Goal: Task Accomplishment & Management: Manage account settings

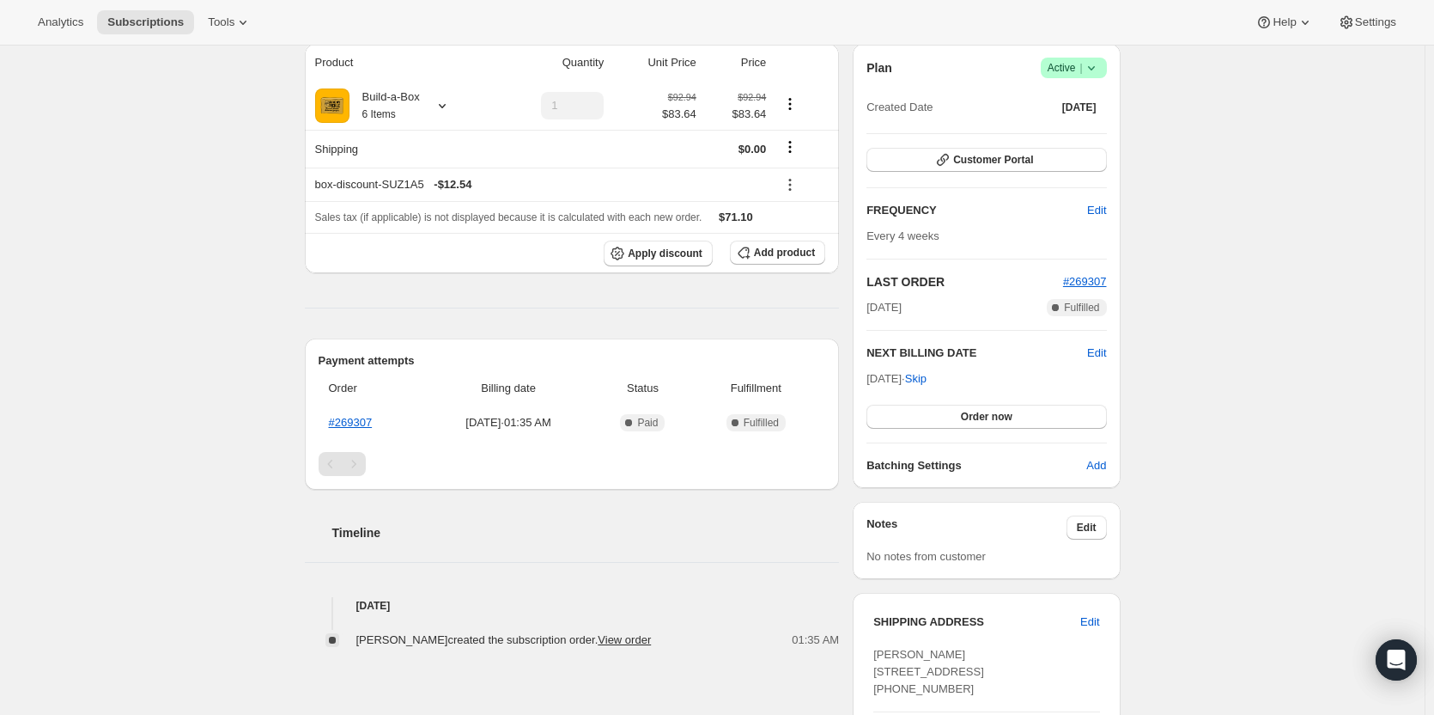
scroll to position [172, 0]
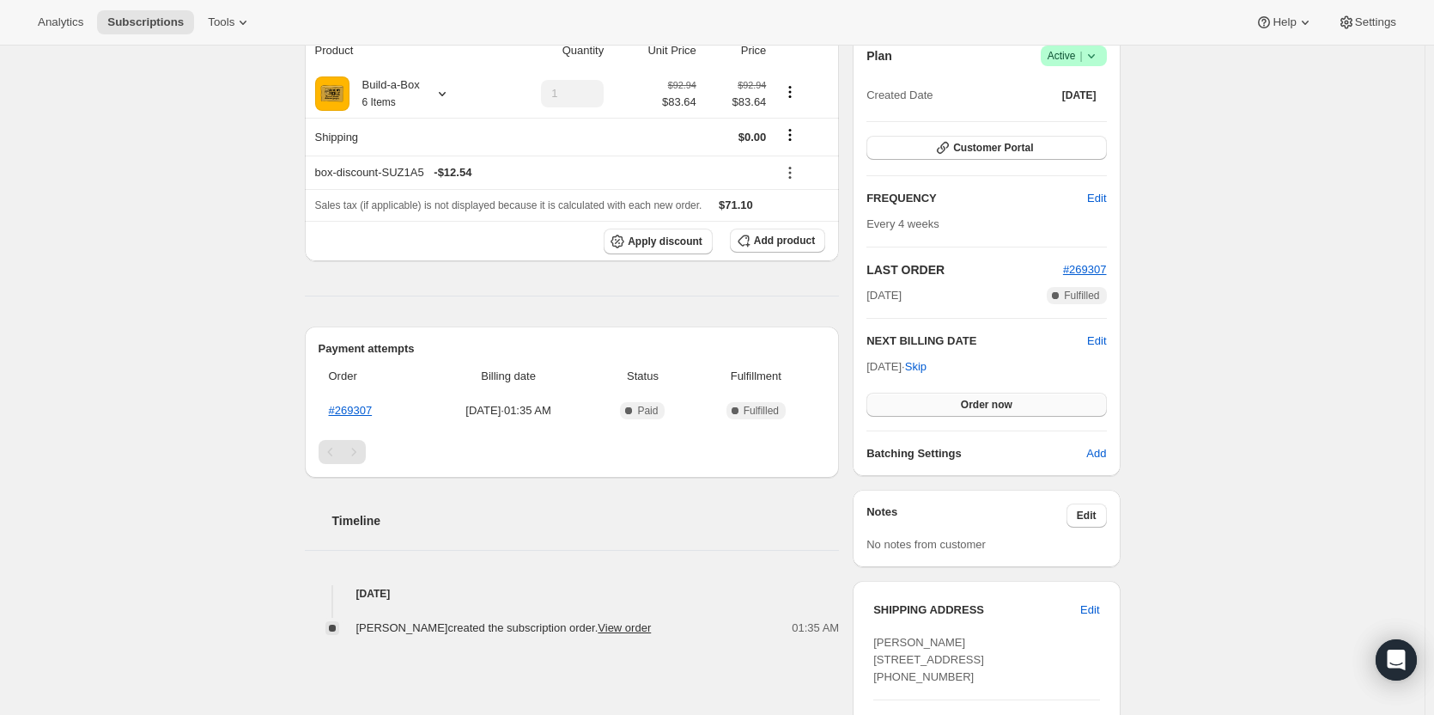
click at [995, 404] on span "Order now" at bounding box center [987, 405] width 52 height 14
click at [995, 404] on span "Click to confirm" at bounding box center [986, 405] width 78 height 14
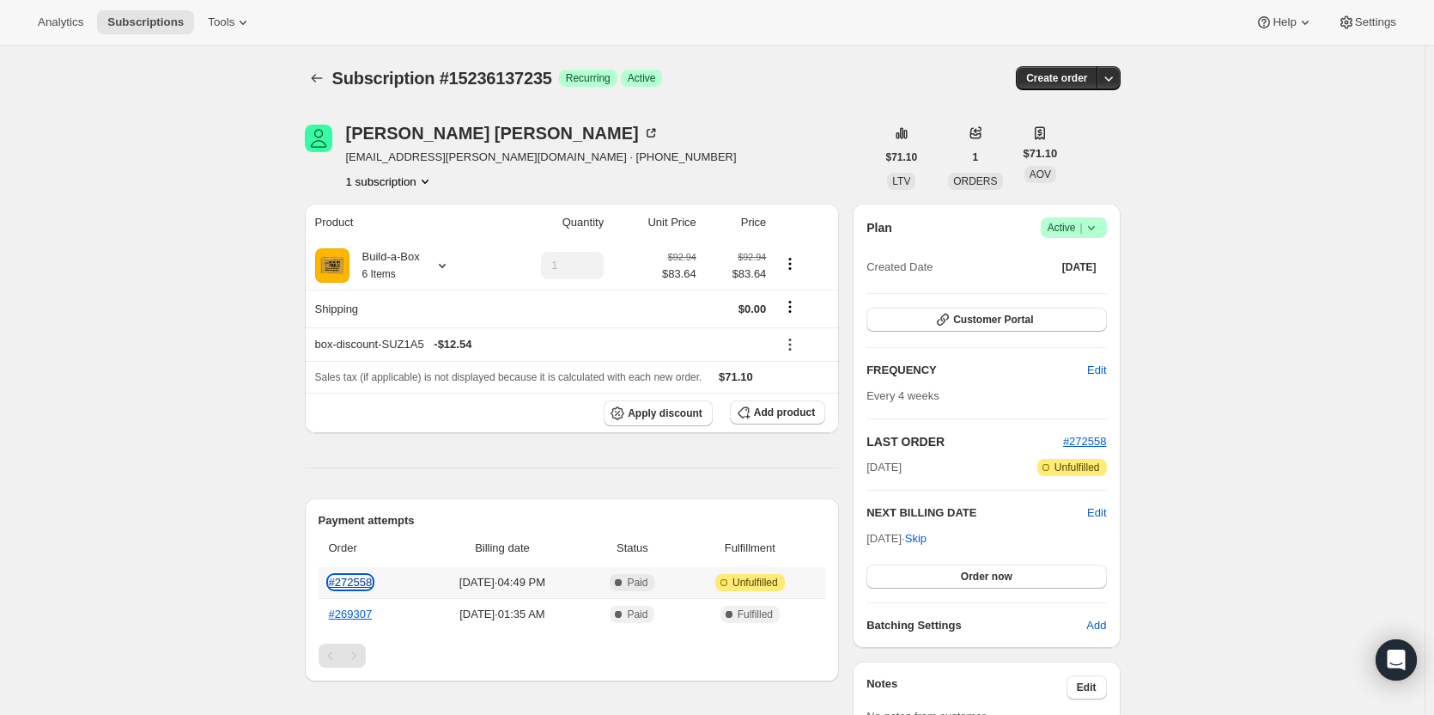
click at [363, 580] on link "#272558" at bounding box center [351, 581] width 44 height 13
click at [1099, 508] on span "Edit" at bounding box center [1096, 512] width 19 height 17
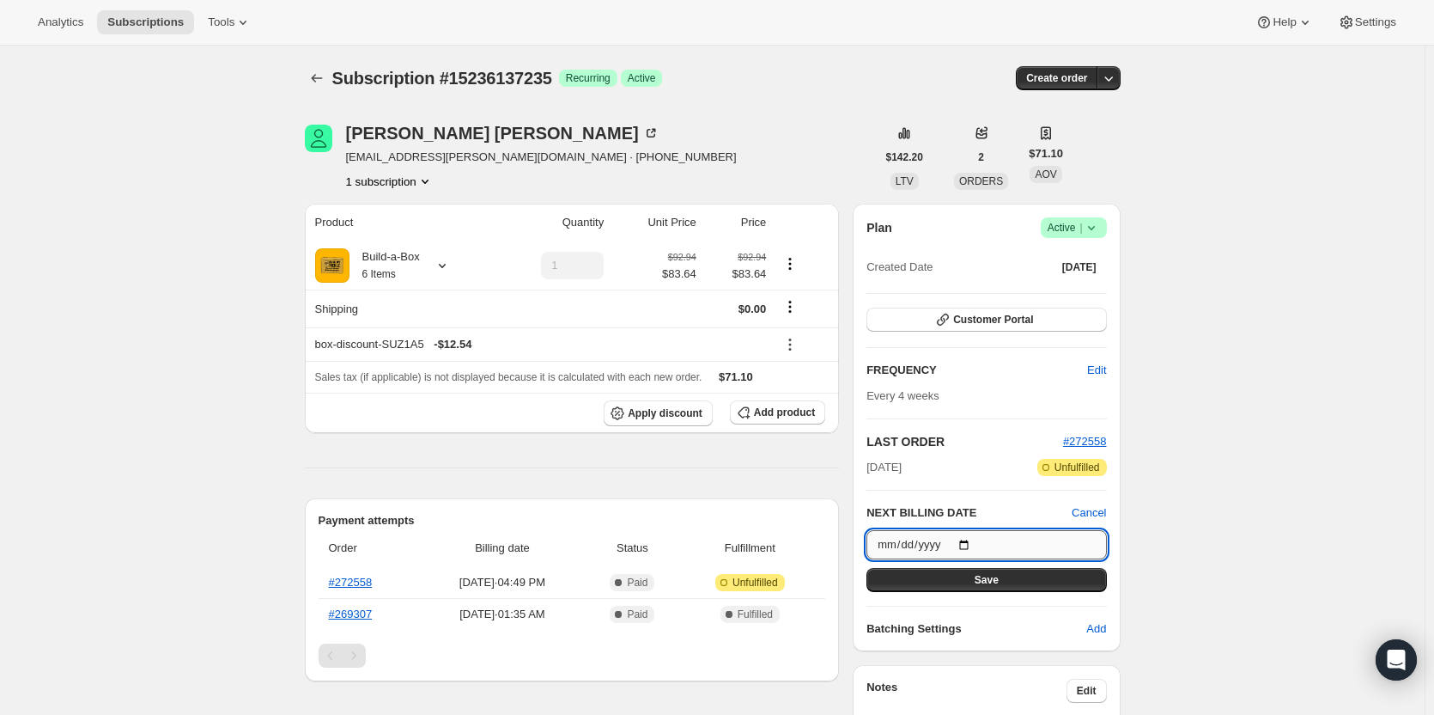
click at [971, 544] on input "2025-11-04" at bounding box center [987, 544] width 240 height 29
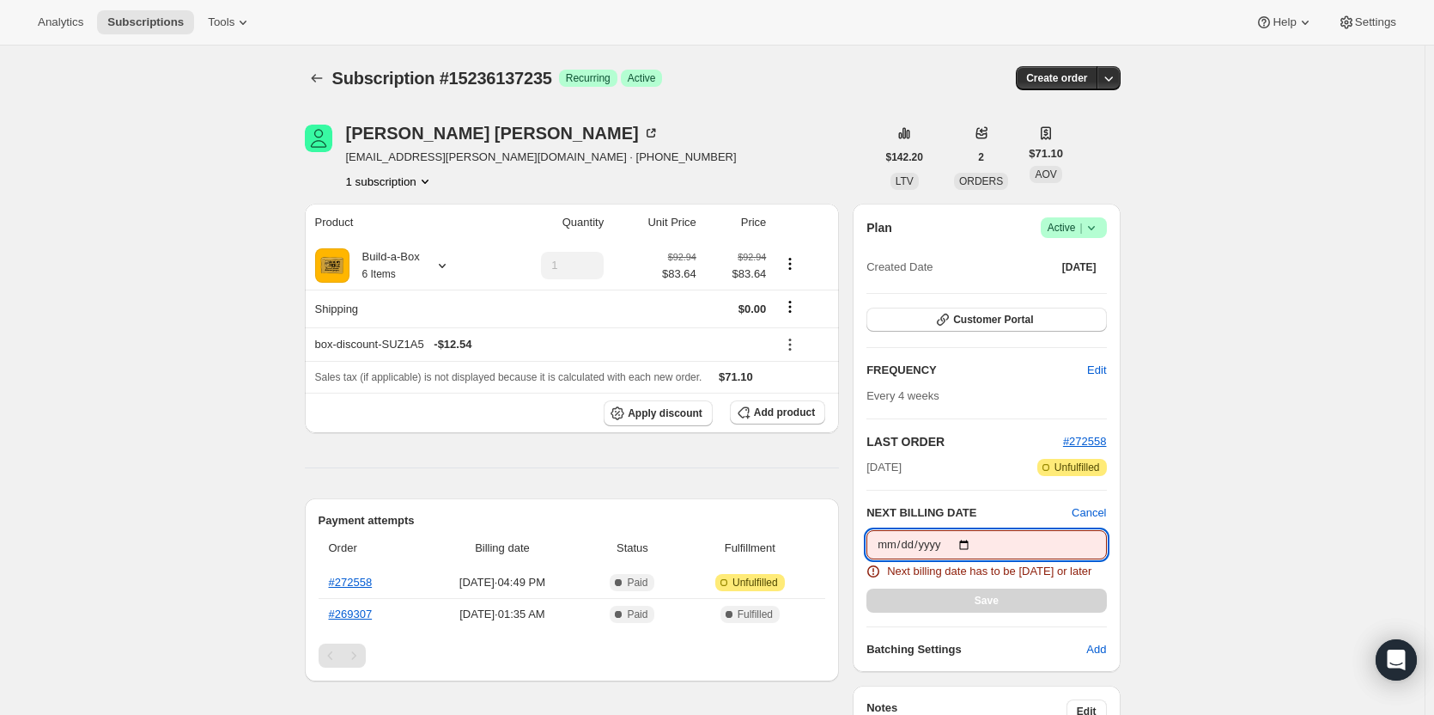
type input "2025-10-28"
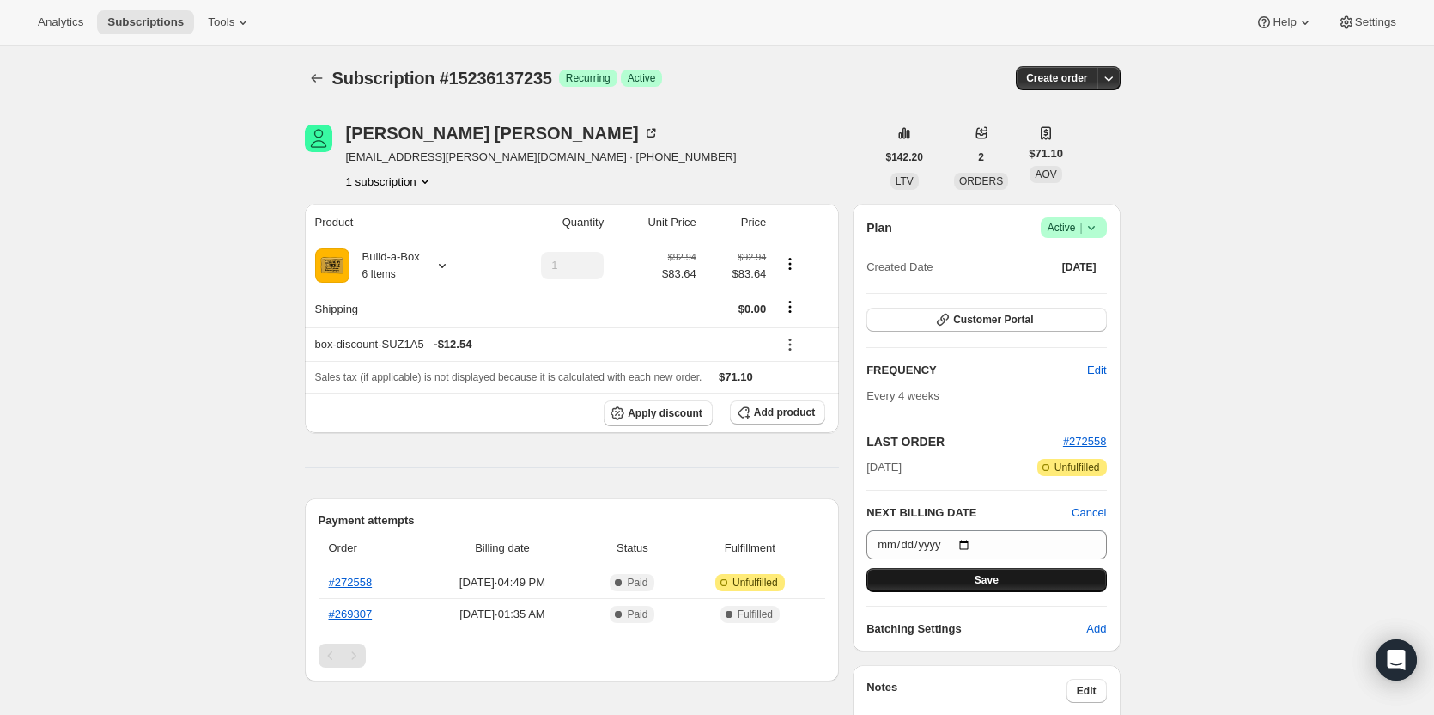
click at [1014, 577] on button "Save" at bounding box center [987, 580] width 240 height 24
